Goal: Task Accomplishment & Management: Manage account settings

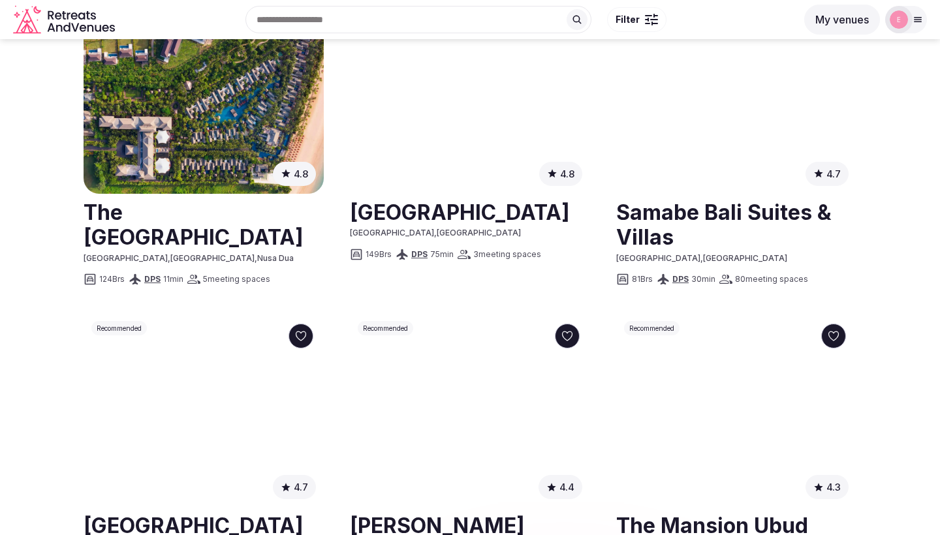
scroll to position [868, 0]
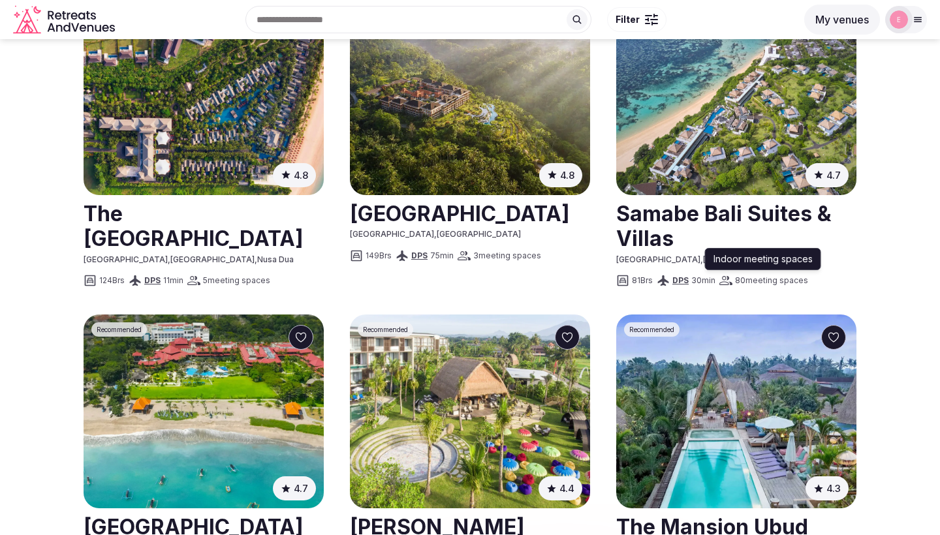
click at [762, 275] on span "80 meeting spaces" at bounding box center [771, 280] width 73 height 11
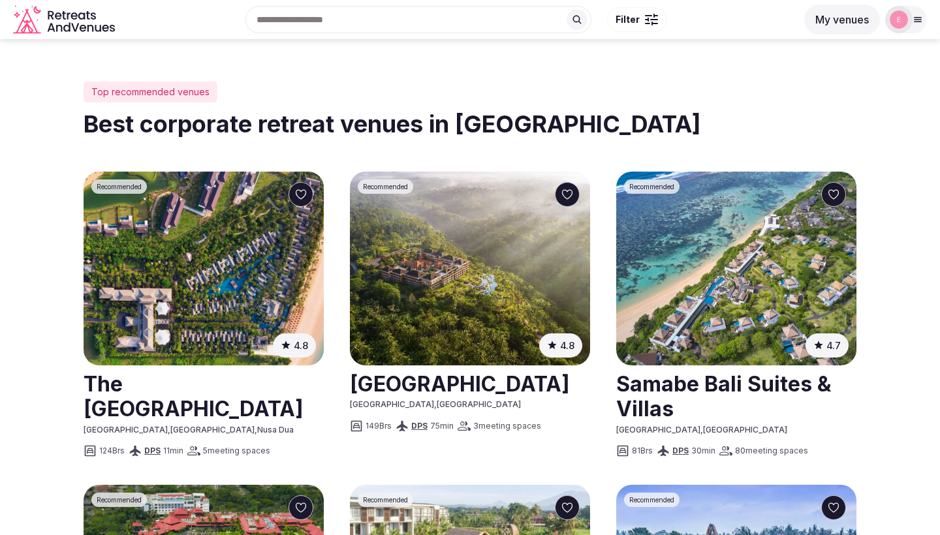
scroll to position [672, 0]
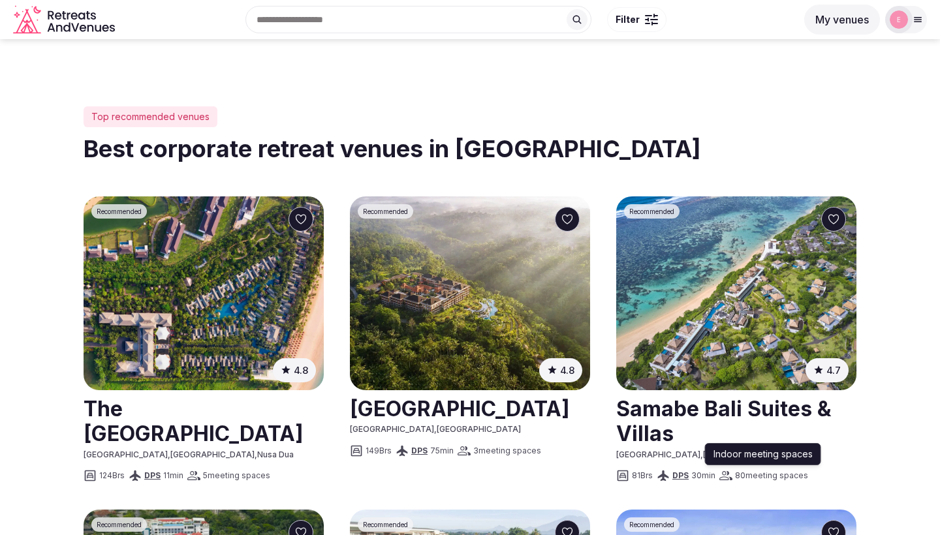
click at [727, 472] on icon at bounding box center [725, 476] width 13 height 9
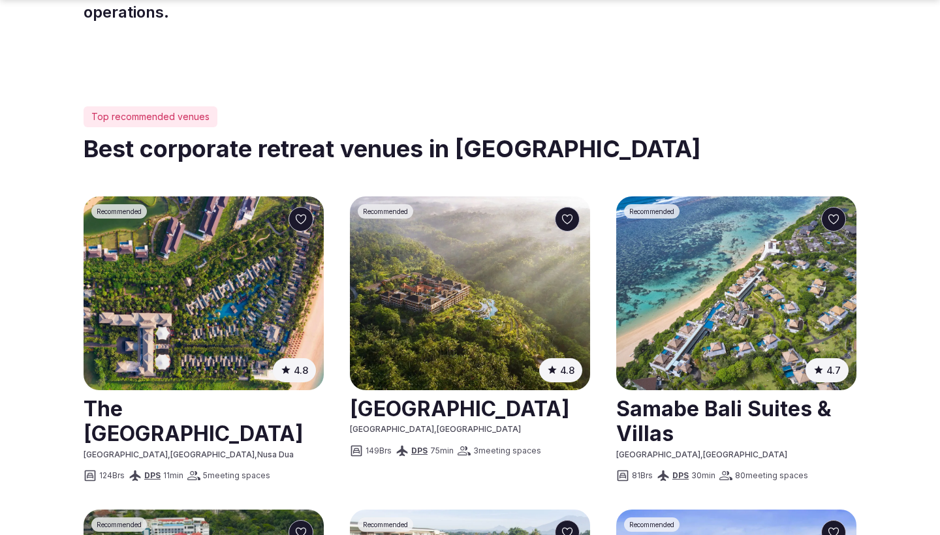
scroll to position [683, 0]
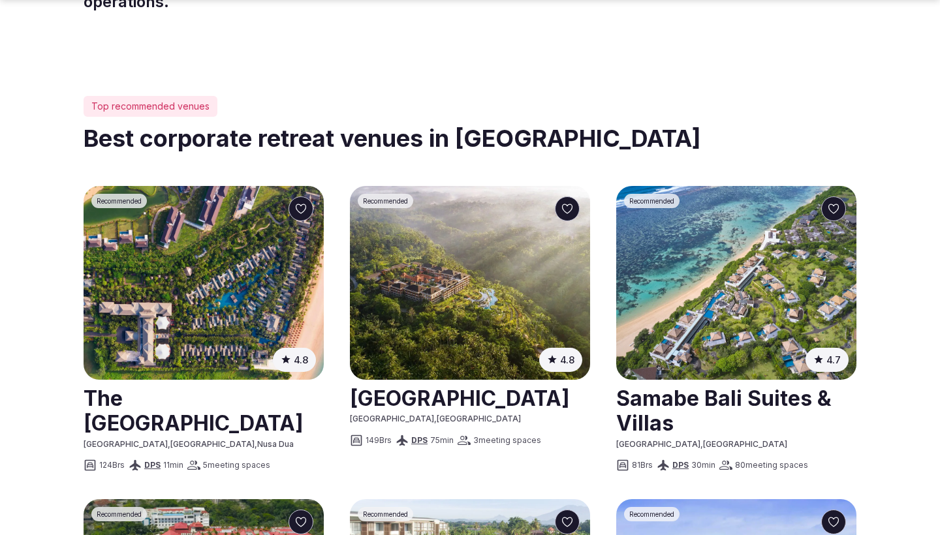
click at [672, 381] on link at bounding box center [736, 410] width 240 height 58
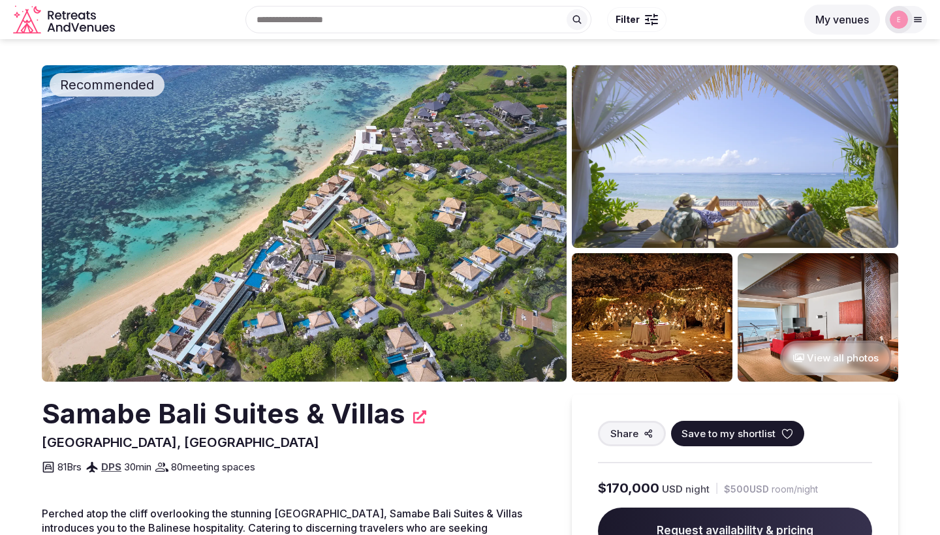
click at [860, 21] on button "My venues" at bounding box center [842, 20] width 76 height 30
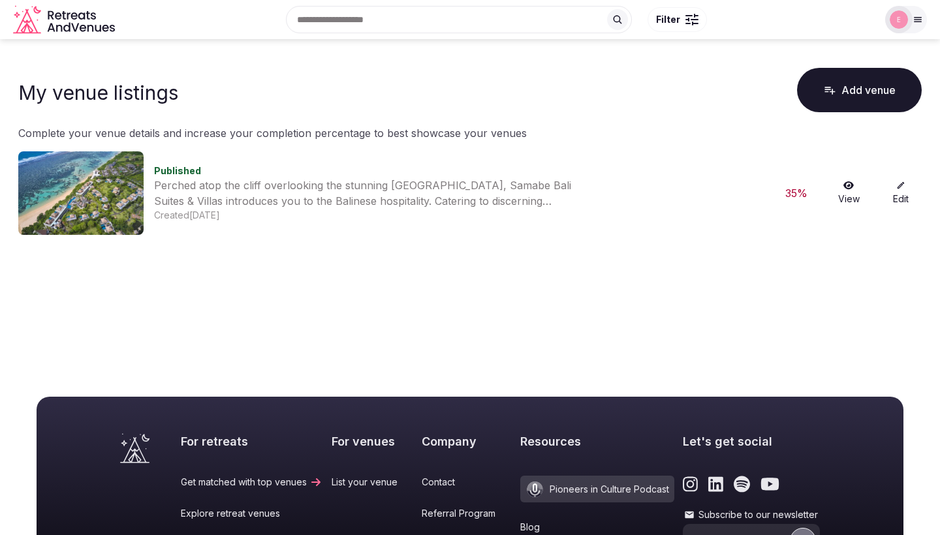
click at [133, 187] on img at bounding box center [80, 193] width 125 height 84
click at [168, 172] on span "Published" at bounding box center [177, 170] width 47 height 11
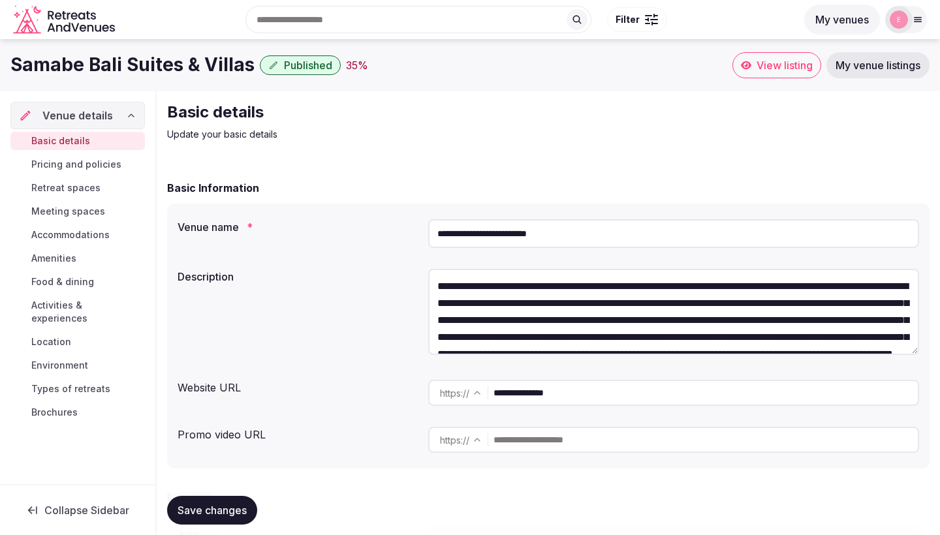
click at [74, 217] on span "Meeting spaces" at bounding box center [68, 211] width 74 height 13
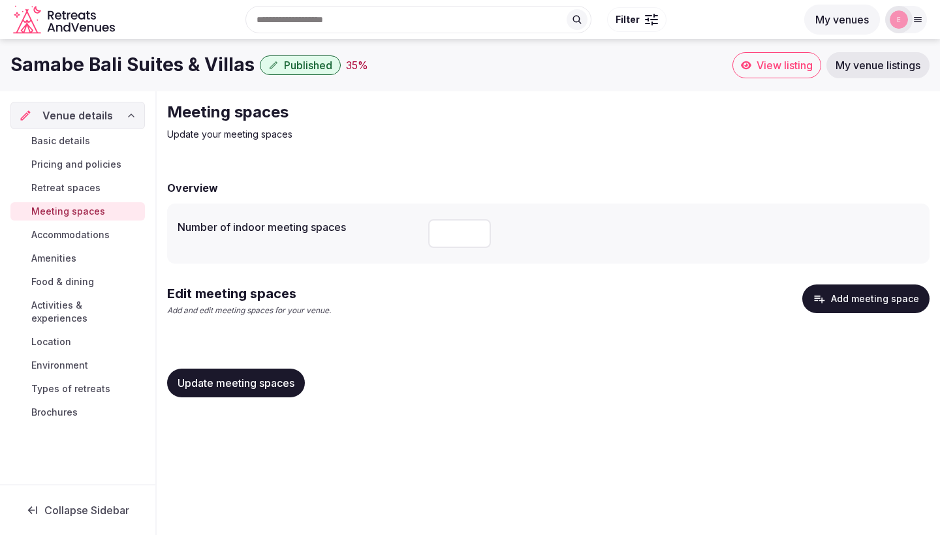
click at [456, 232] on input "**" at bounding box center [459, 233] width 63 height 29
click at [476, 236] on input "**" at bounding box center [459, 233] width 63 height 29
click at [456, 229] on input "**" at bounding box center [459, 233] width 63 height 29
type input "*"
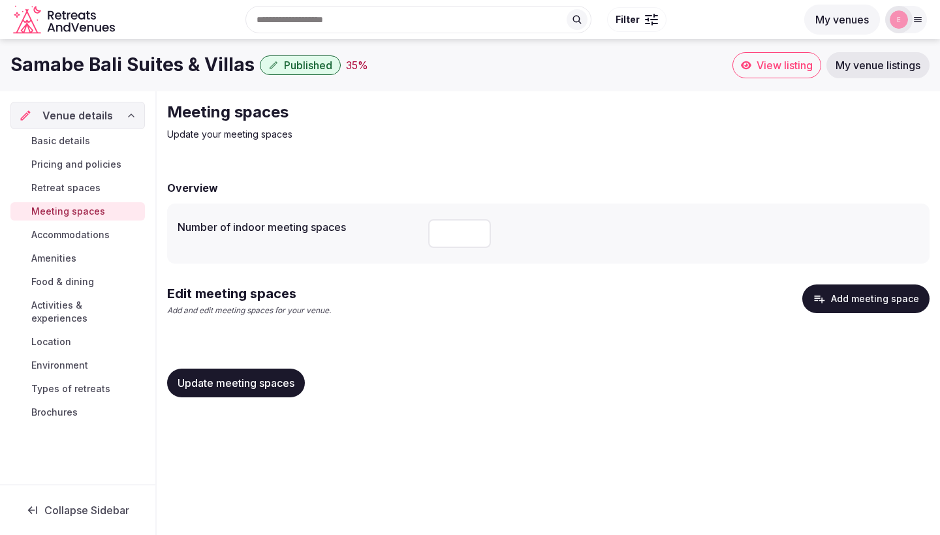
click at [497, 371] on div "Update meeting spaces" at bounding box center [548, 383] width 762 height 29
click at [525, 324] on div "Edit meeting spaces Add and edit meeting spaces for your venue. Add meeting spa…" at bounding box center [548, 306] width 762 height 42
click at [227, 377] on span "Update meeting spaces" at bounding box center [236, 383] width 117 height 13
click at [449, 238] on input "*" at bounding box center [459, 233] width 63 height 29
type input "*"
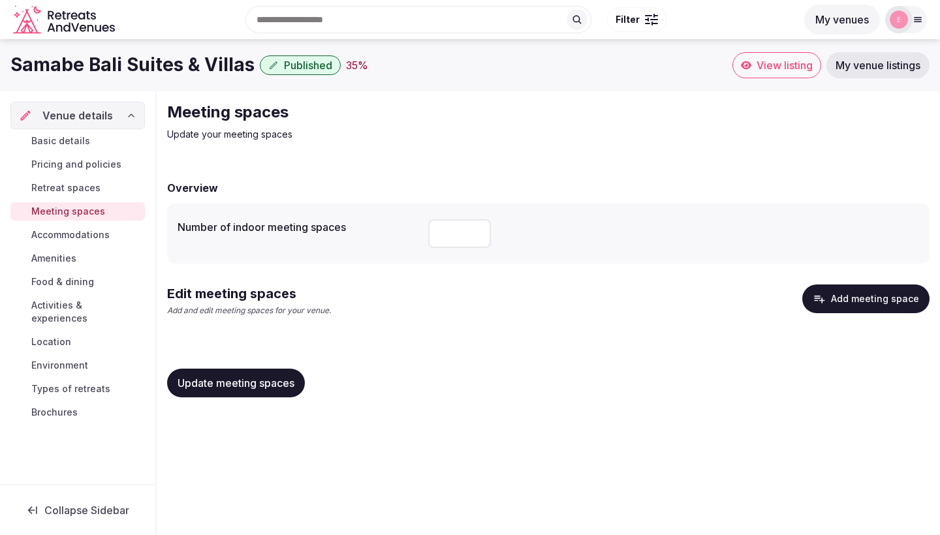
click at [261, 369] on button "Update meeting spaces" at bounding box center [236, 383] width 138 height 29
click at [385, 358] on div "Update meeting spaces" at bounding box center [548, 383] width 762 height 50
